Goal: Information Seeking & Learning: Check status

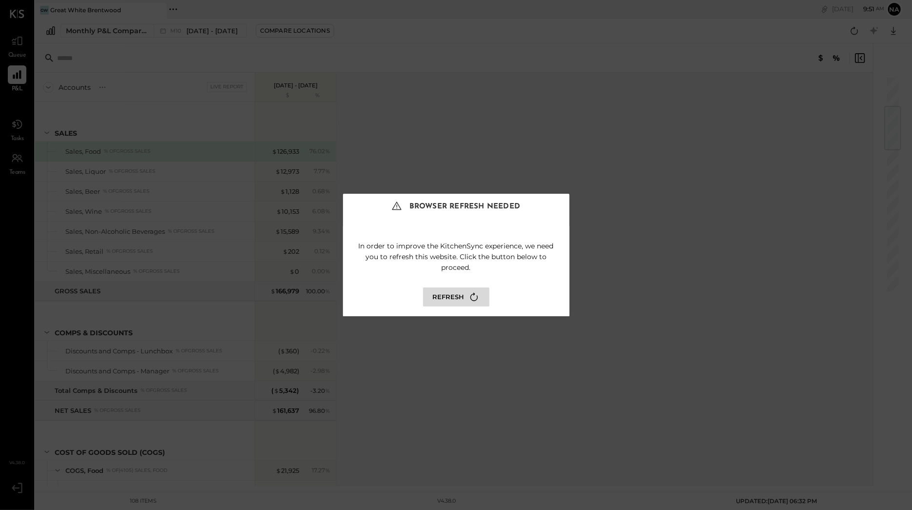
scroll to position [261, 0]
click at [467, 295] on icon at bounding box center [473, 296] width 13 height 13
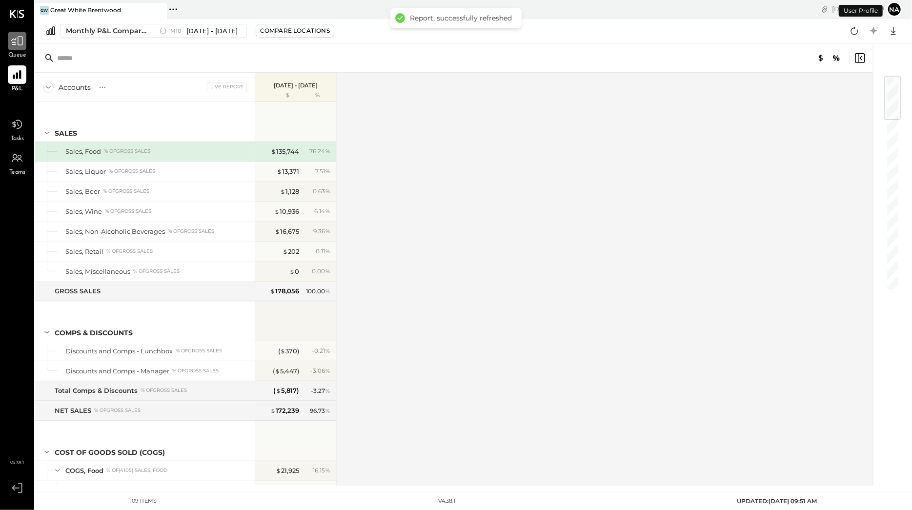
click at [21, 43] on icon at bounding box center [17, 41] width 13 height 13
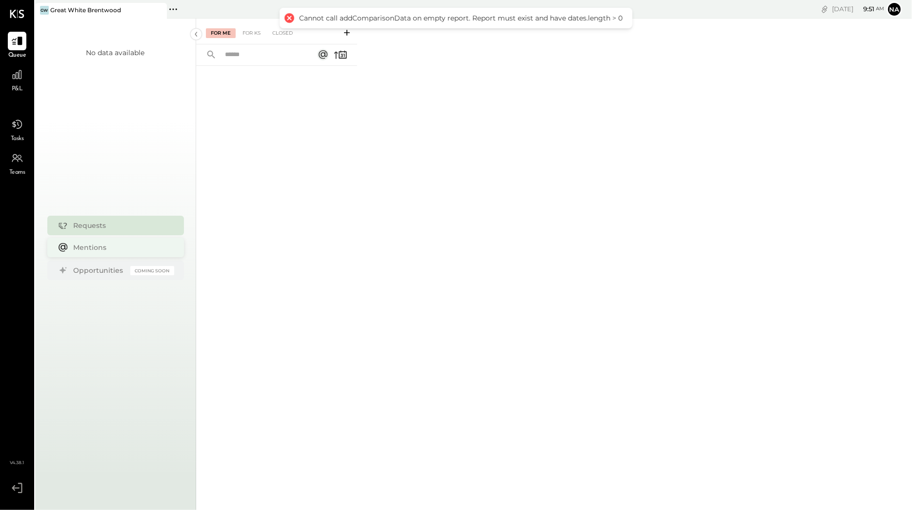
click at [127, 246] on div "Mentions" at bounding box center [122, 247] width 96 height 10
click at [117, 225] on div "Requests" at bounding box center [122, 225] width 96 height 10
click at [223, 33] on div "For Me" at bounding box center [221, 33] width 30 height 10
click at [24, 73] on div at bounding box center [17, 74] width 19 height 19
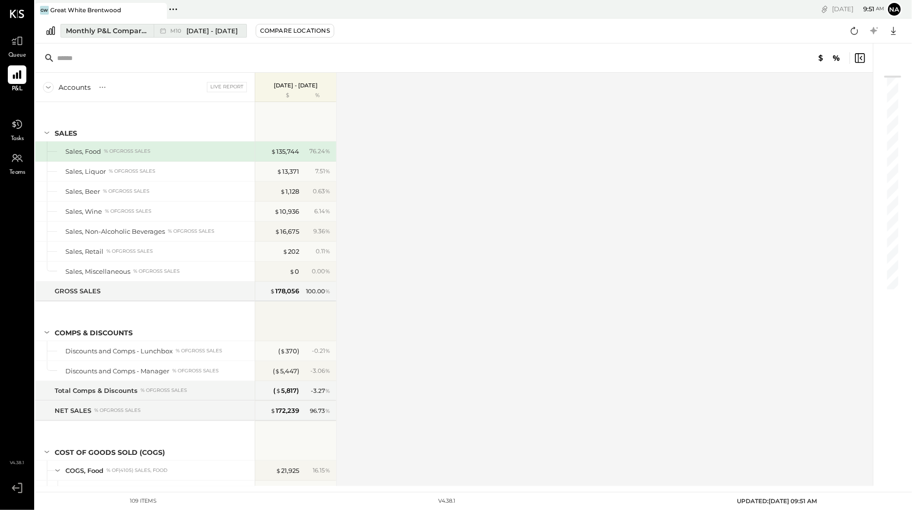
click at [192, 32] on span "[DATE] - [DATE]" at bounding box center [211, 30] width 51 height 9
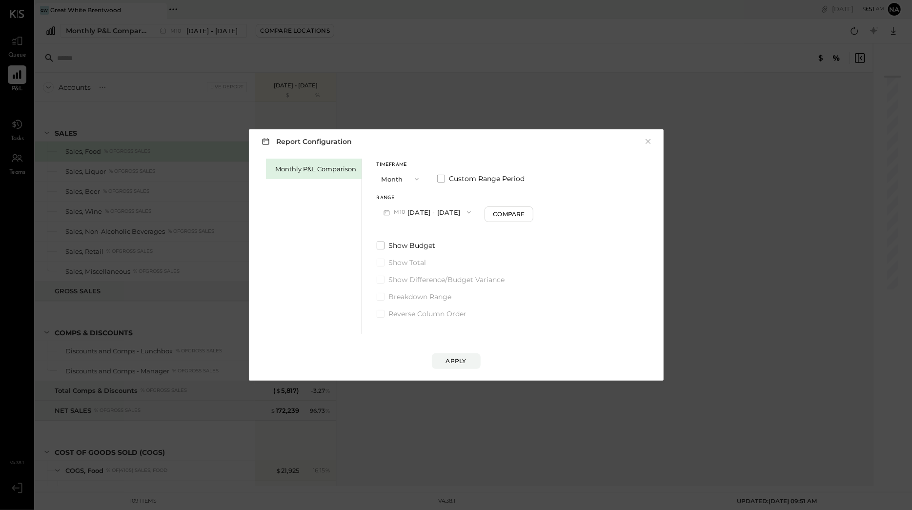
click at [441, 208] on button "M10 [DATE] - [DATE]" at bounding box center [427, 212] width 101 height 18
click at [435, 235] on span "[DATE] - [DATE]" at bounding box center [423, 234] width 46 height 8
click at [461, 358] on div "Apply" at bounding box center [456, 361] width 20 height 8
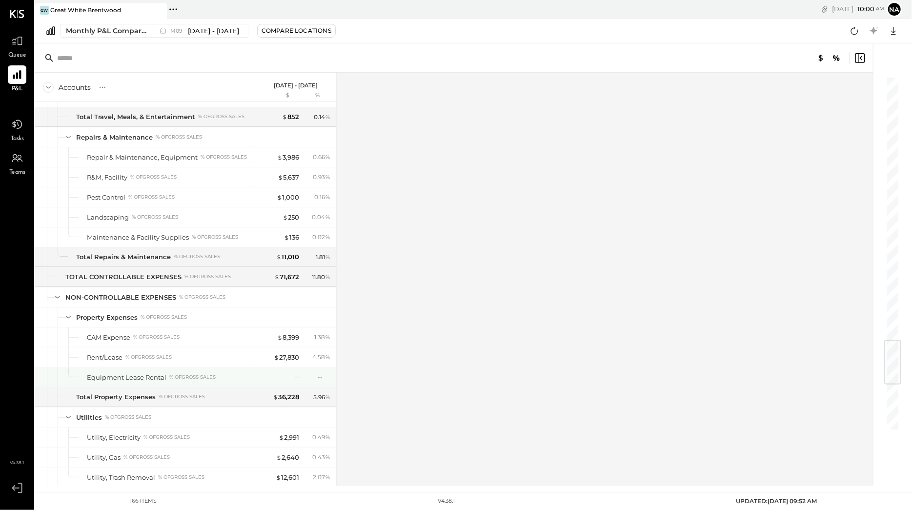
scroll to position [2320, 0]
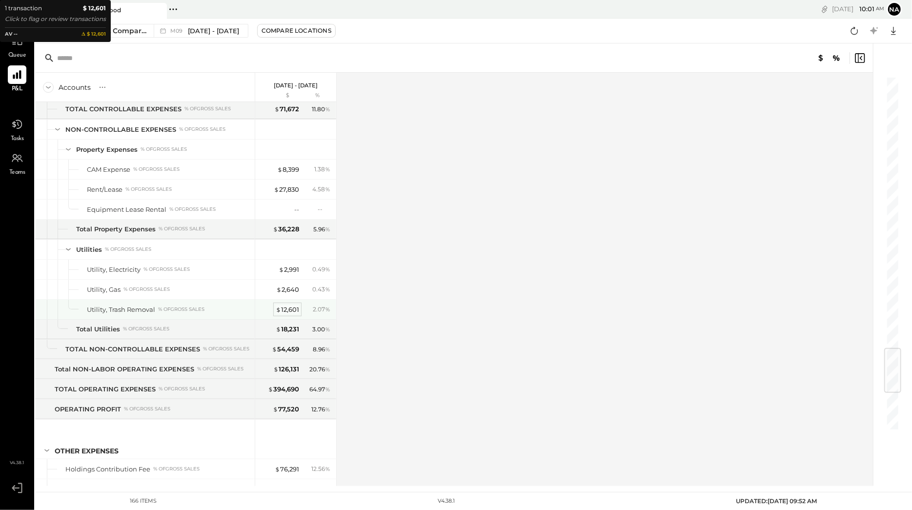
click at [291, 314] on div "$ 12,601" at bounding box center [287, 309] width 23 height 9
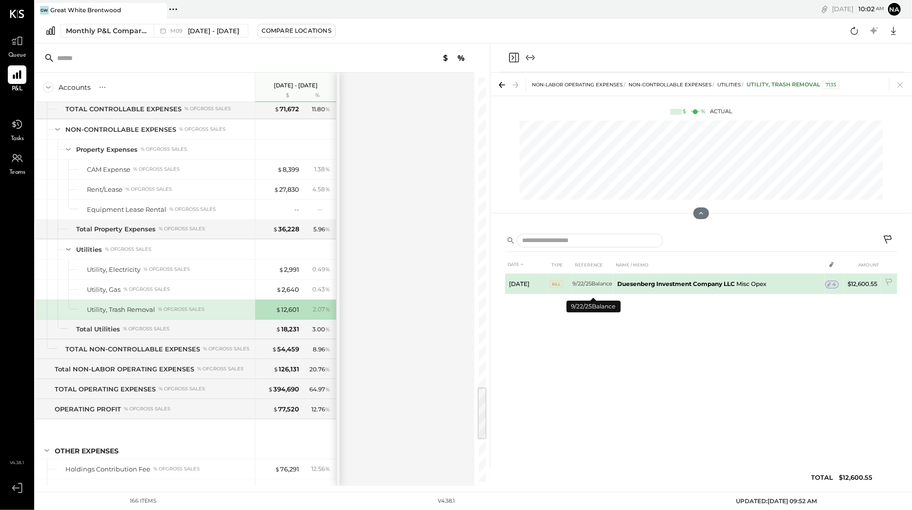
click at [577, 283] on td "9/22/25Balance" at bounding box center [592, 284] width 41 height 20
click at [553, 283] on span "BILL" at bounding box center [556, 284] width 15 height 8
click at [834, 285] on span "4" at bounding box center [833, 284] width 3 height 7
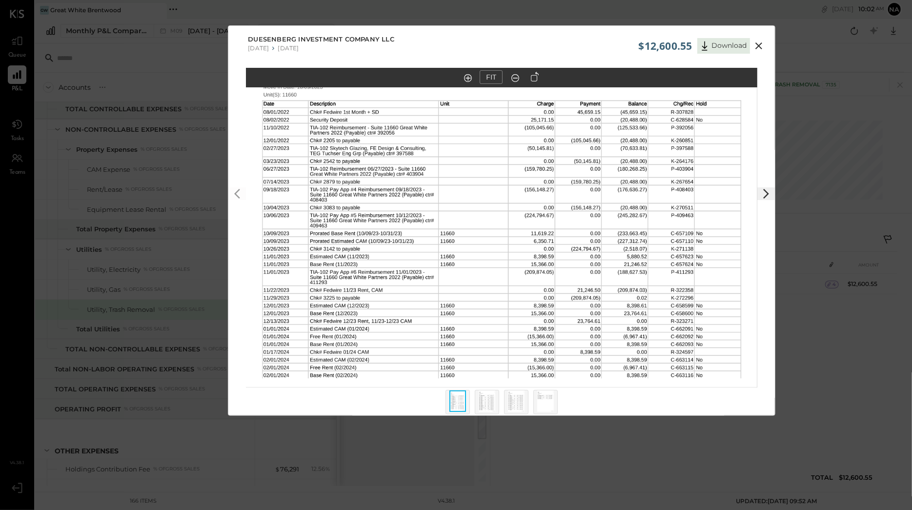
click at [491, 396] on img at bounding box center [486, 400] width 17 height 21
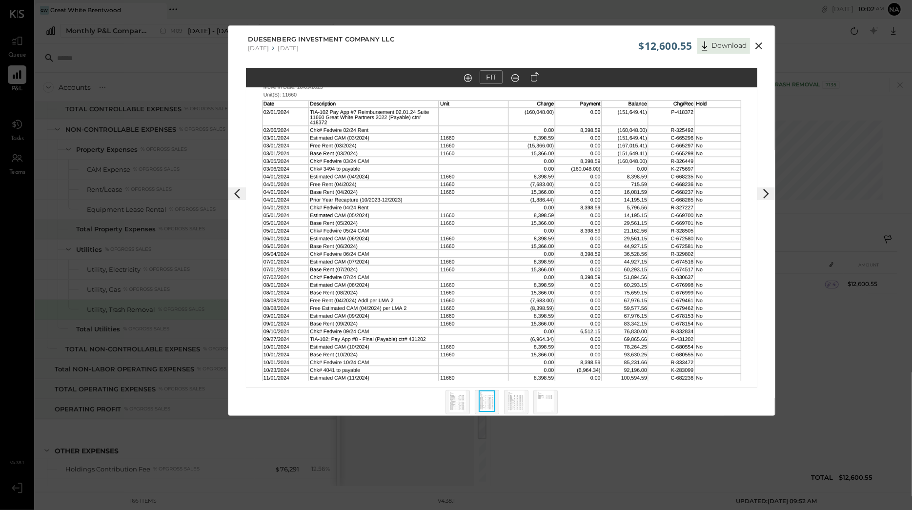
click at [518, 396] on img at bounding box center [516, 400] width 17 height 21
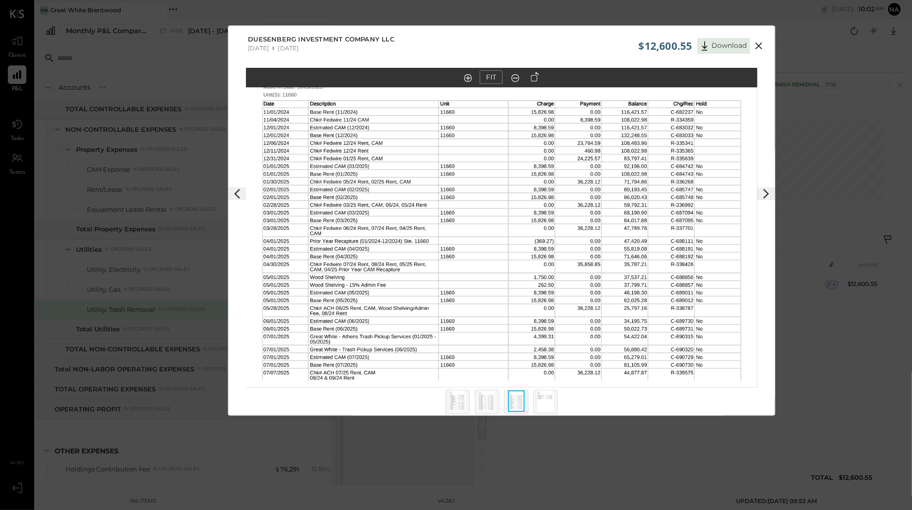
click at [760, 49] on icon at bounding box center [758, 45] width 7 height 7
